Goal: Find specific page/section: Find specific page/section

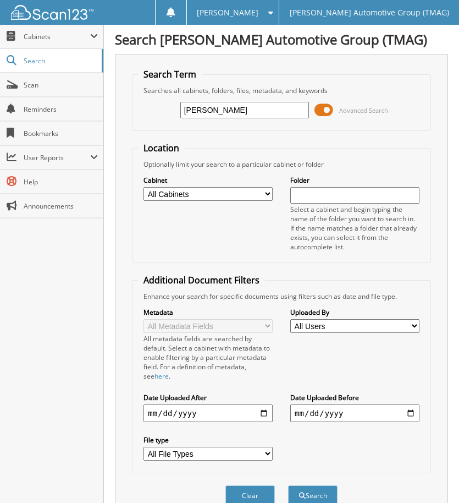
type input "[PERSON_NAME]"
click at [288, 485] on button "Search" at bounding box center [312, 495] width 49 height 20
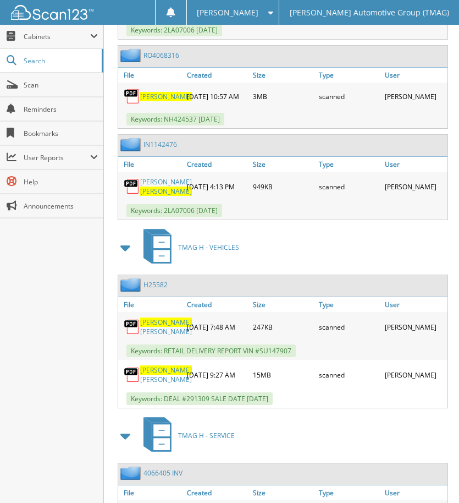
scroll to position [1045, 0]
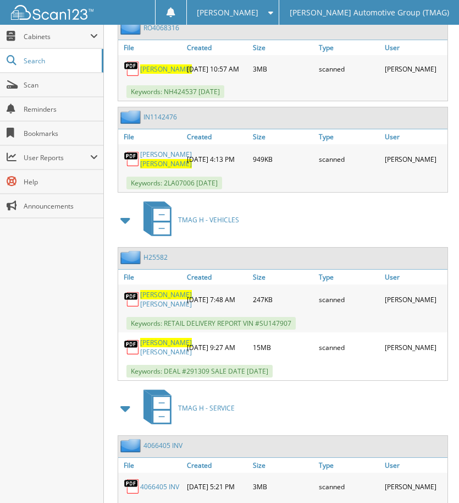
click at [156, 347] on span "[PERSON_NAME]" at bounding box center [166, 342] width 52 height 9
click at [154, 347] on span "[PERSON_NAME]" at bounding box center [166, 342] width 52 height 9
click at [152, 264] on div "H25582" at bounding box center [142, 257] width 49 height 14
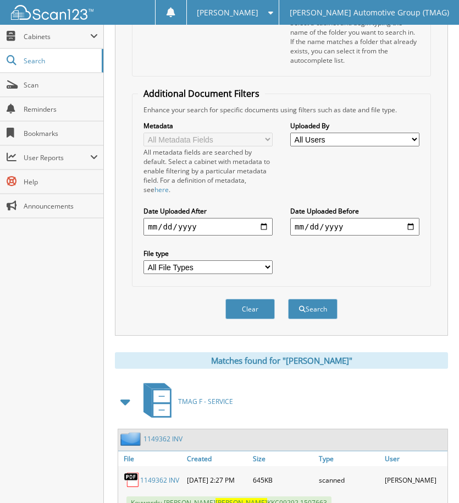
scroll to position [0, 0]
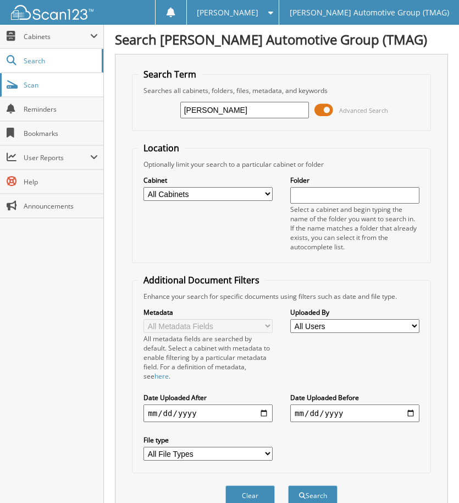
click at [68, 81] on span "Scan" at bounding box center [61, 84] width 74 height 9
